Goal: Check status: Check status

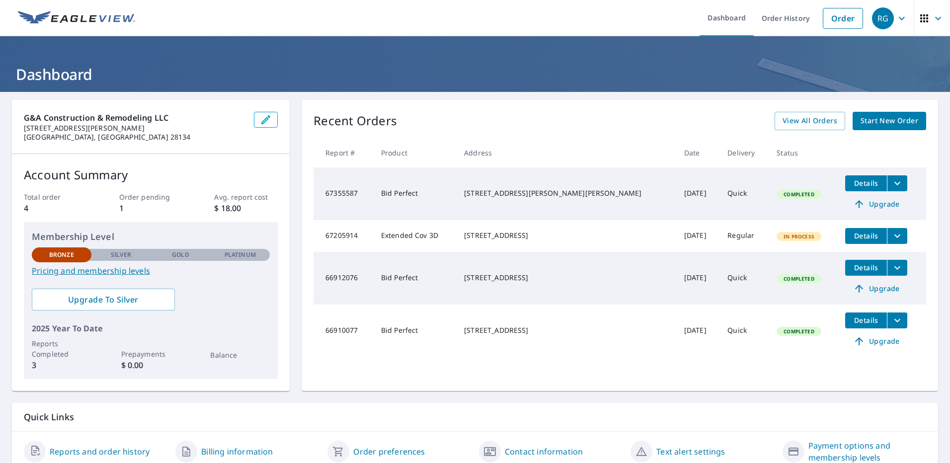
click at [851, 325] on span "Details" at bounding box center [866, 319] width 30 height 9
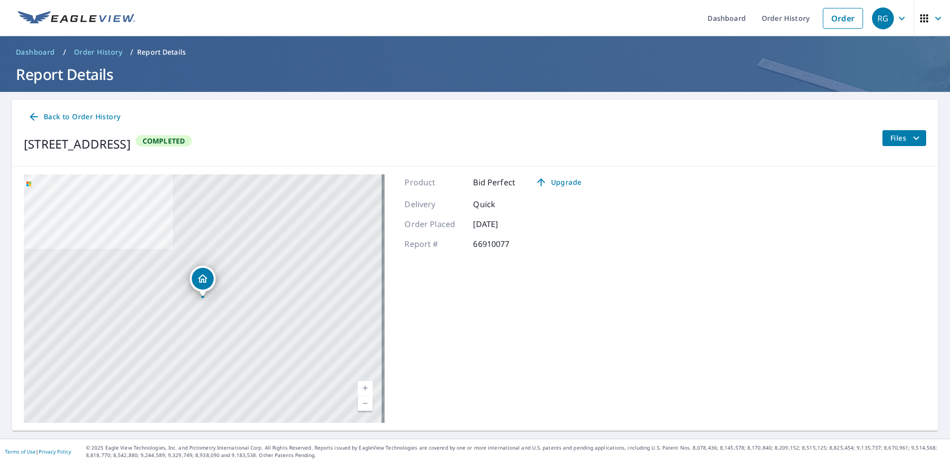
scroll to position [1, 0]
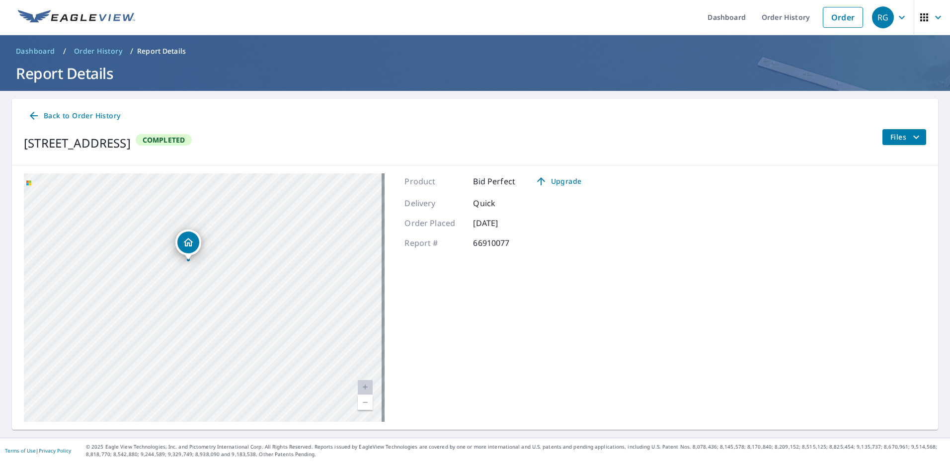
drag, startPoint x: 327, startPoint y: 282, endPoint x: 307, endPoint y: 280, distance: 20.0
click at [307, 280] on div "[STREET_ADDRESS]" at bounding box center [204, 297] width 361 height 248
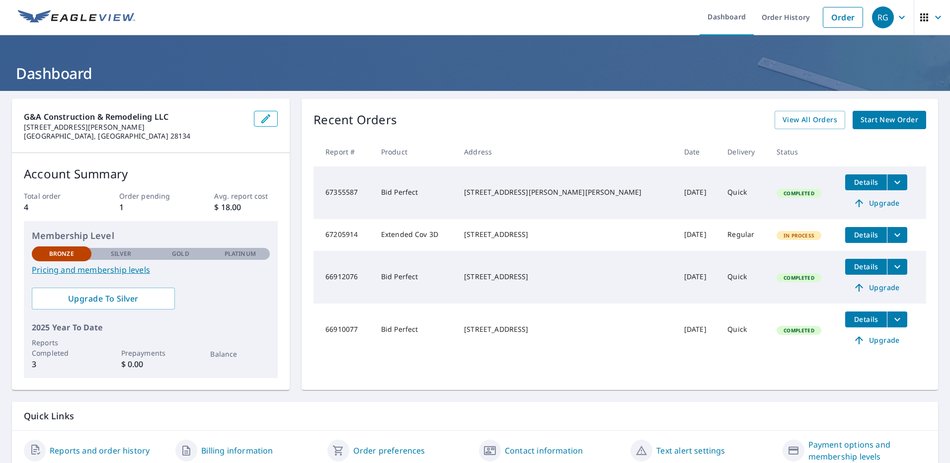
click at [851, 238] on span "Details" at bounding box center [866, 234] width 30 height 9
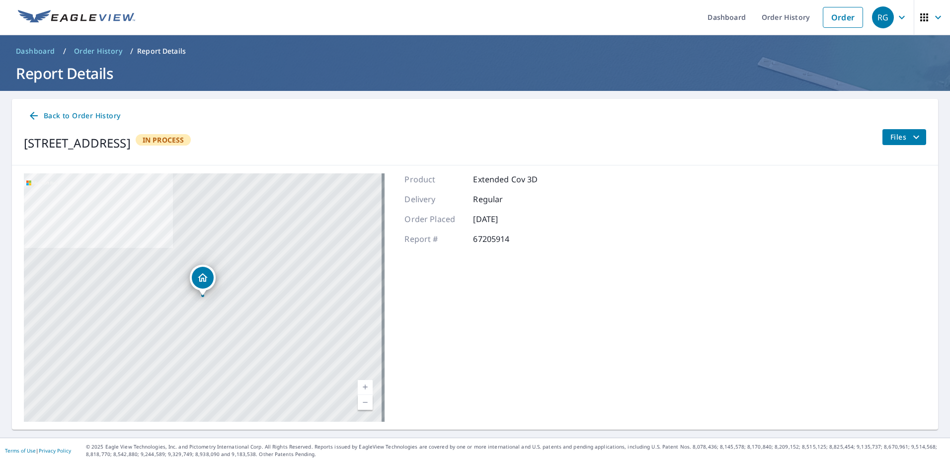
click at [190, 139] on span "In Process" at bounding box center [164, 139] width 54 height 9
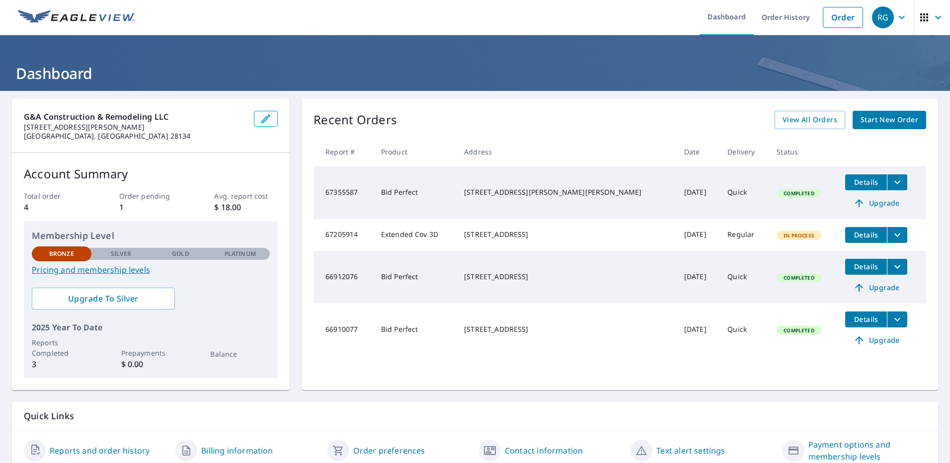
click at [891, 267] on icon "filesDropdownBtn-66912076" at bounding box center [897, 267] width 12 height 12
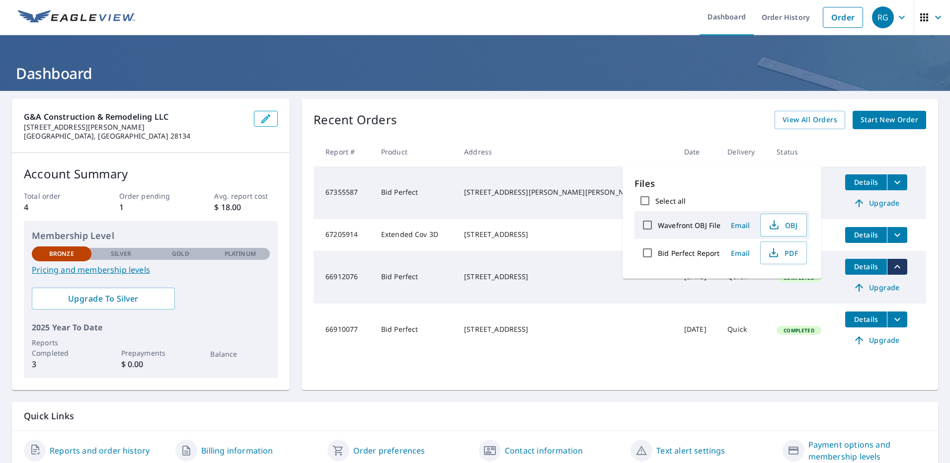
click at [407, 295] on td "Bid Perfect" at bounding box center [414, 277] width 83 height 53
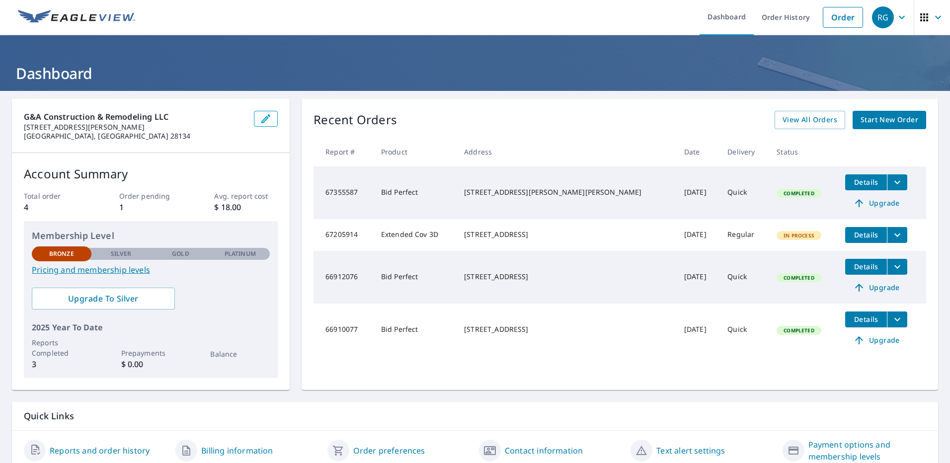
click at [777, 281] on span "Completed" at bounding box center [798, 277] width 42 height 7
click at [891, 273] on icon "filesDropdownBtn-66912076" at bounding box center [897, 267] width 12 height 12
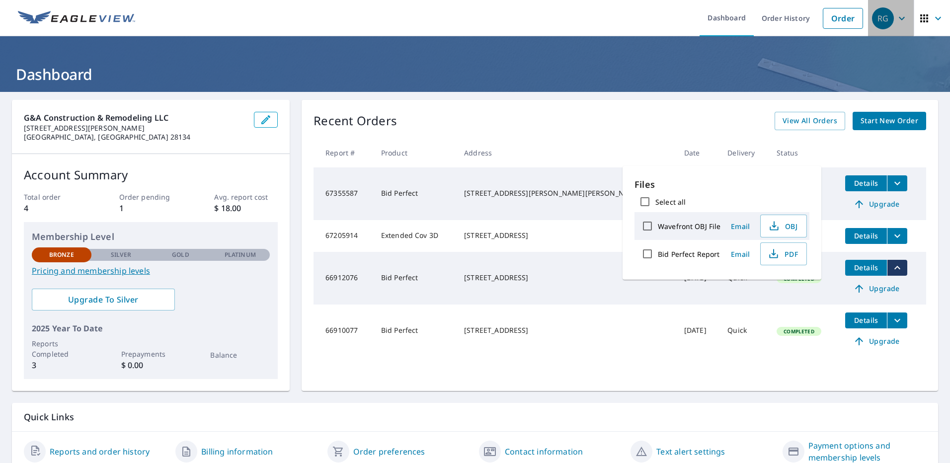
click at [895, 22] on icon "button" at bounding box center [901, 18] width 12 height 12
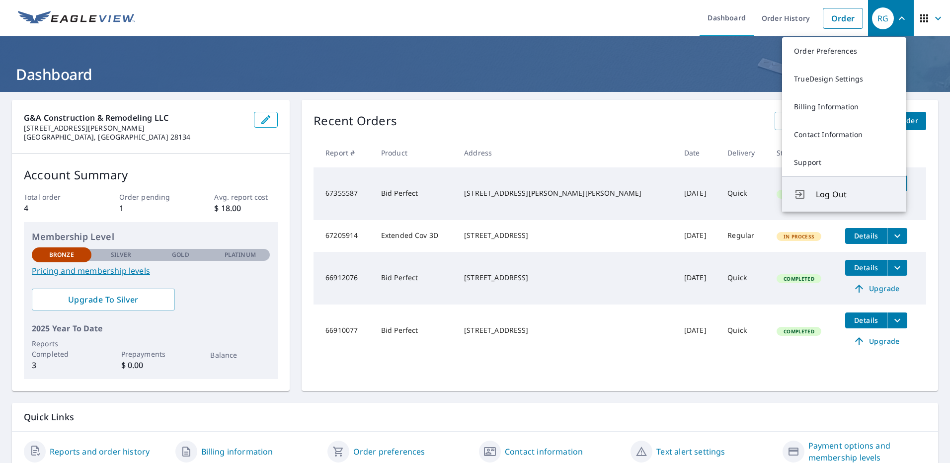
click at [837, 196] on span "Log Out" at bounding box center [854, 194] width 78 height 12
